Goal: Find contact information: Find contact information

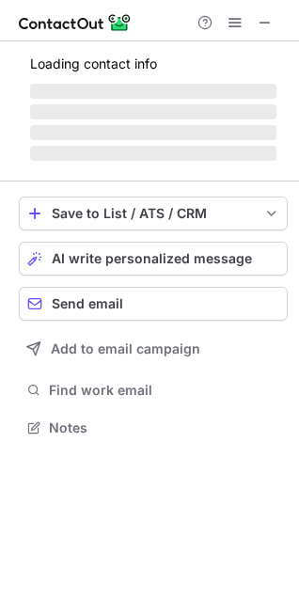
scroll to position [409, 299]
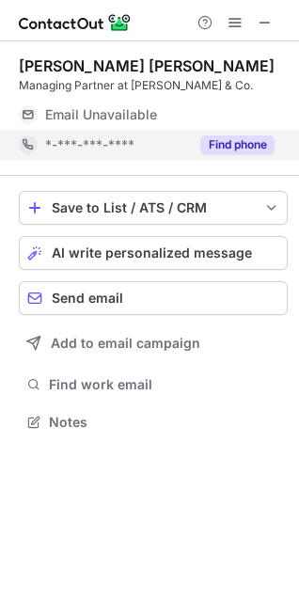
click at [246, 138] on button "Find phone" at bounding box center [237, 144] width 74 height 19
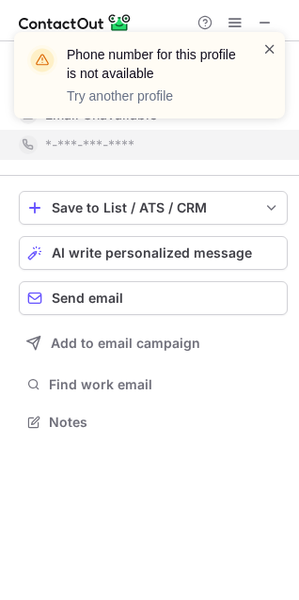
click at [270, 46] on span at bounding box center [269, 48] width 15 height 19
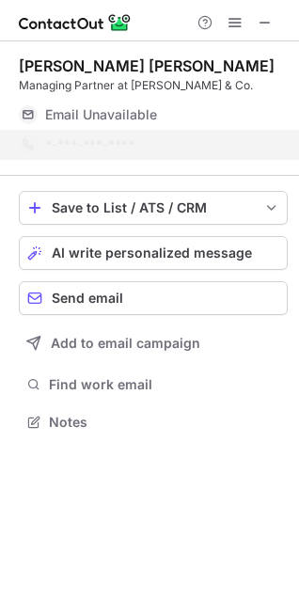
click at [194, 110] on div "Phone number for this profile is not available Try another profile" at bounding box center [142, 74] width 241 height 71
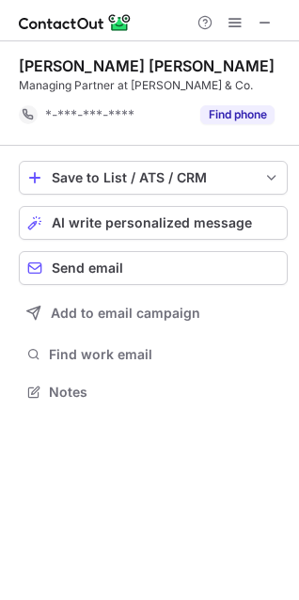
scroll to position [379, 299]
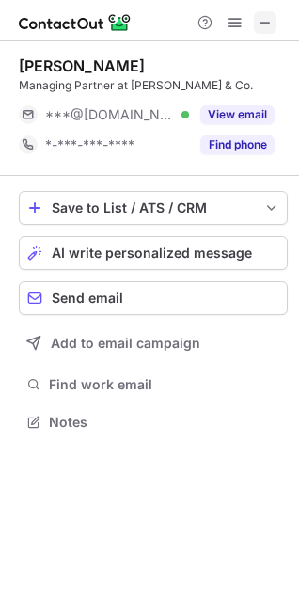
scroll to position [409, 299]
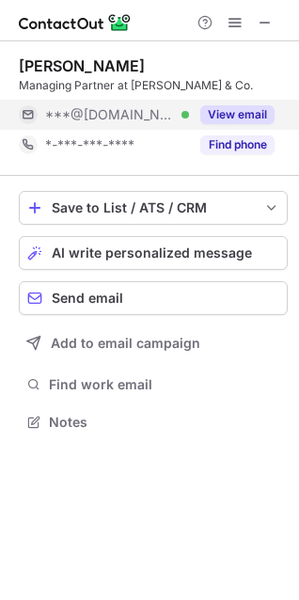
click at [228, 105] on button "View email" at bounding box center [237, 114] width 74 height 19
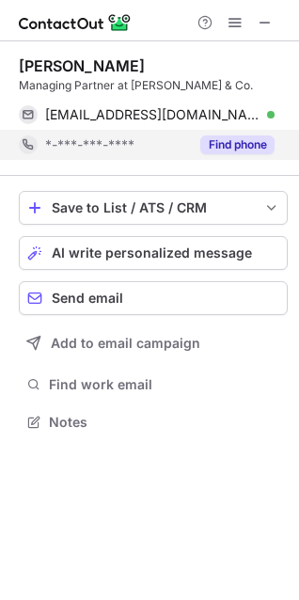
click at [238, 138] on button "Find phone" at bounding box center [237, 144] width 74 height 19
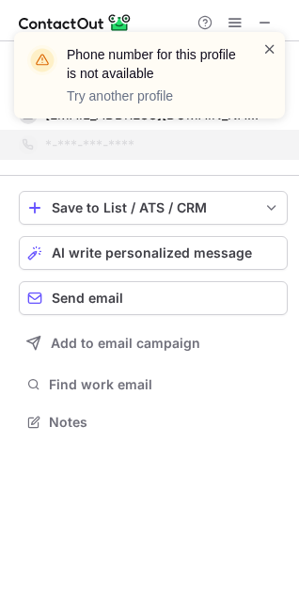
click at [269, 41] on span at bounding box center [269, 48] width 15 height 19
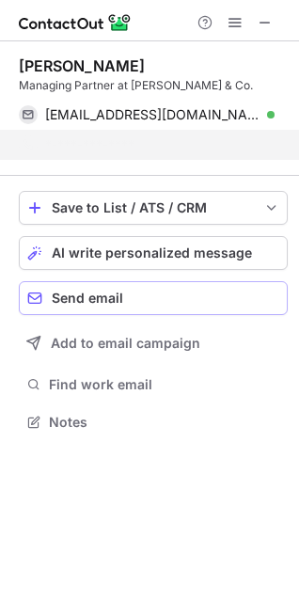
scroll to position [379, 299]
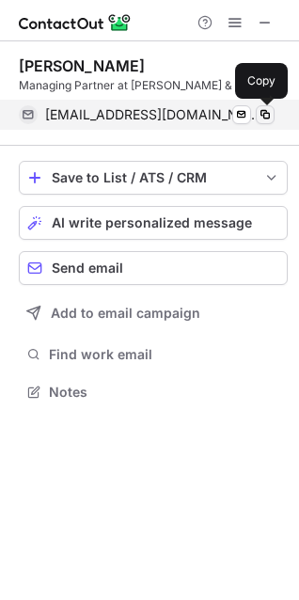
click at [259, 113] on span at bounding box center [265, 114] width 15 height 15
